Goal: Use online tool/utility

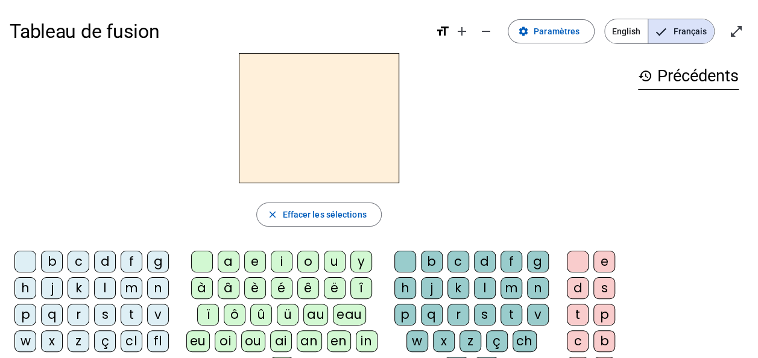
click at [107, 259] on div "d" at bounding box center [105, 262] width 22 height 22
click at [340, 264] on div "u" at bounding box center [335, 262] width 22 height 22
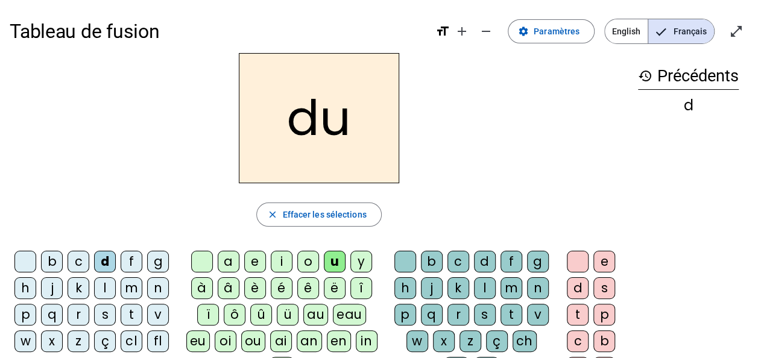
click at [136, 315] on div "t" at bounding box center [132, 315] width 22 height 22
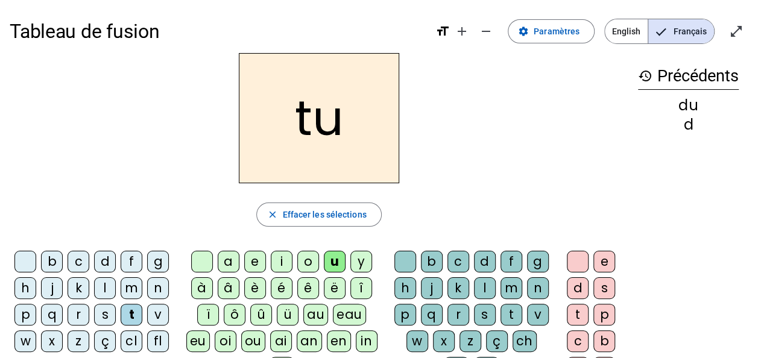
click at [232, 266] on div "a" at bounding box center [229, 262] width 22 height 22
click at [254, 267] on div "e" at bounding box center [255, 262] width 22 height 22
click at [109, 266] on div "d" at bounding box center [105, 262] width 22 height 22
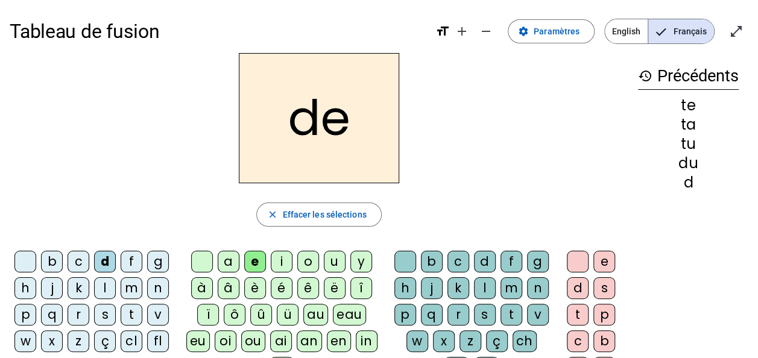
click at [57, 287] on div "j" at bounding box center [52, 288] width 22 height 22
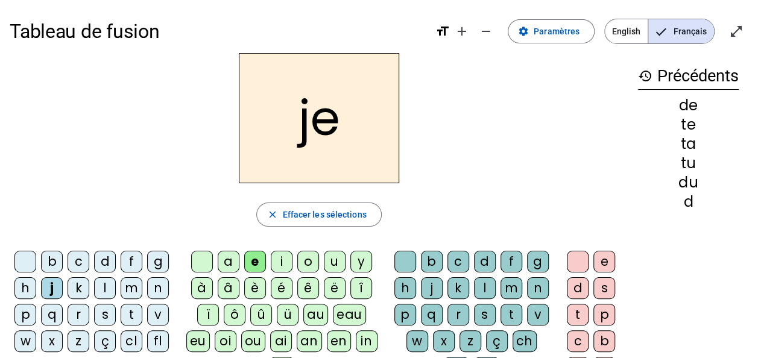
click at [135, 287] on div "m" at bounding box center [132, 288] width 22 height 22
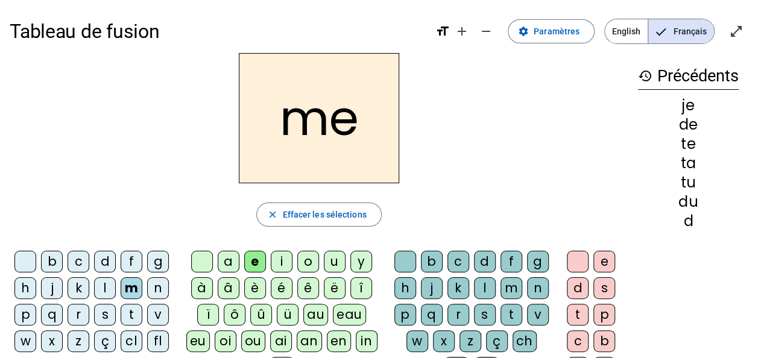
click at [233, 264] on div "a" at bounding box center [229, 262] width 22 height 22
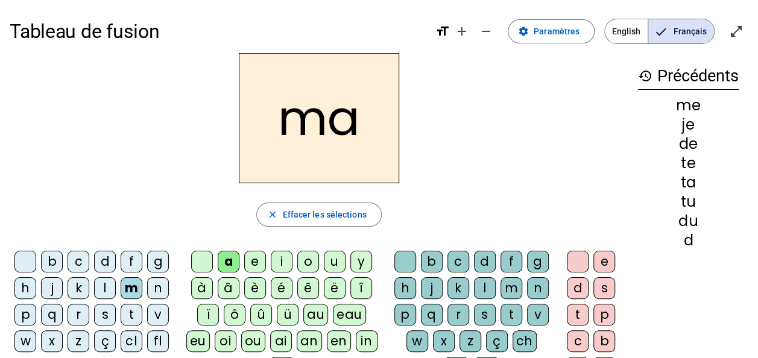
click at [488, 292] on div "l" at bounding box center [485, 288] width 22 height 22
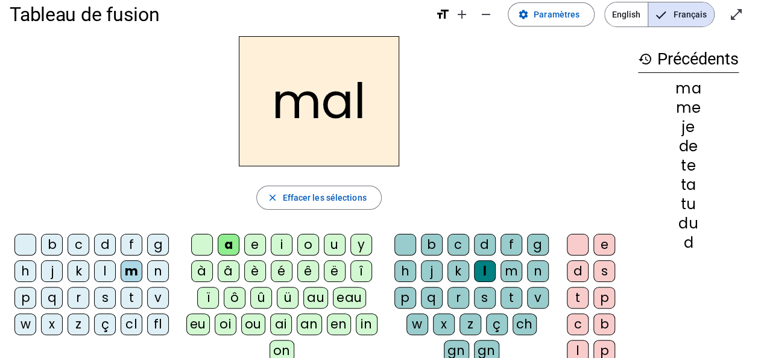
scroll to position [60, 0]
